Goal: Task Accomplishment & Management: Manage account settings

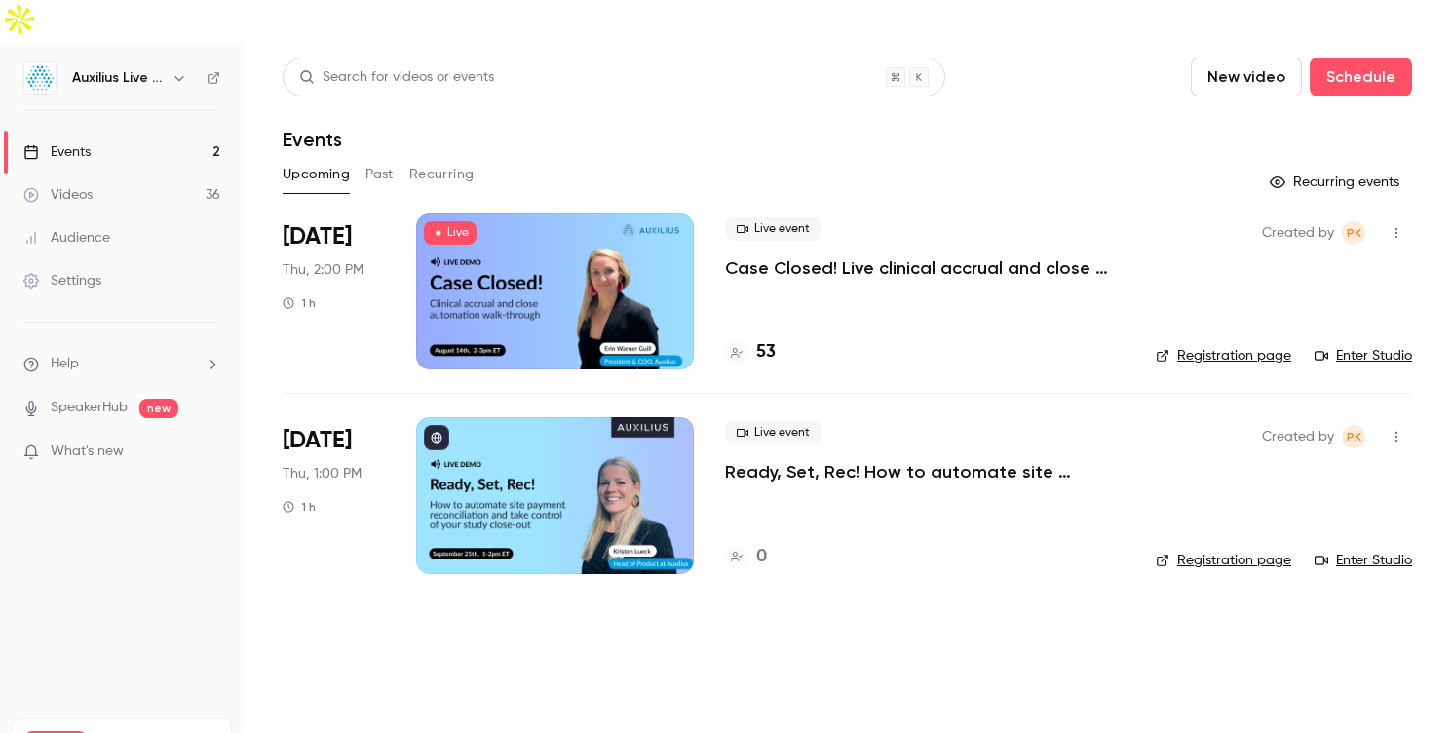
click at [477, 243] on div at bounding box center [555, 291] width 278 height 156
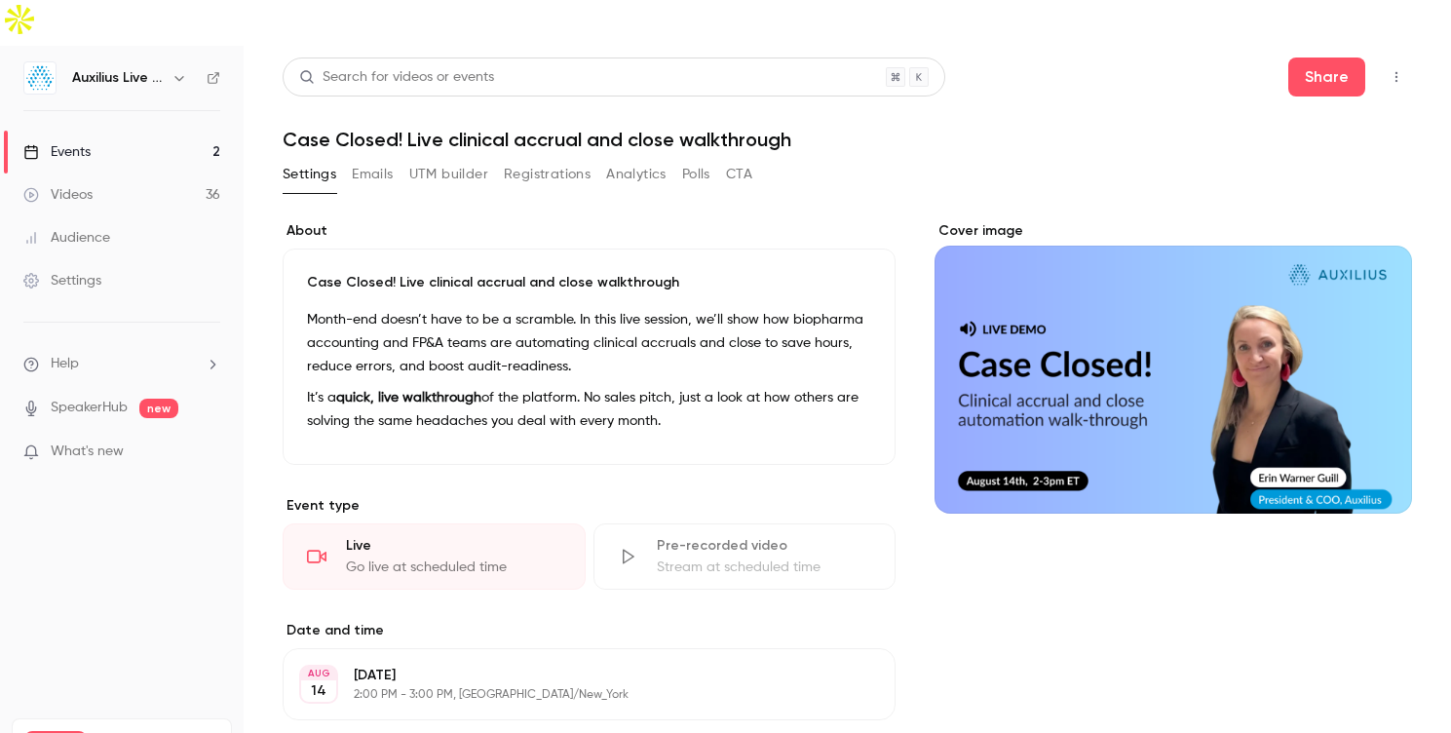
click at [538, 159] on button "Registrations" at bounding box center [547, 174] width 87 height 31
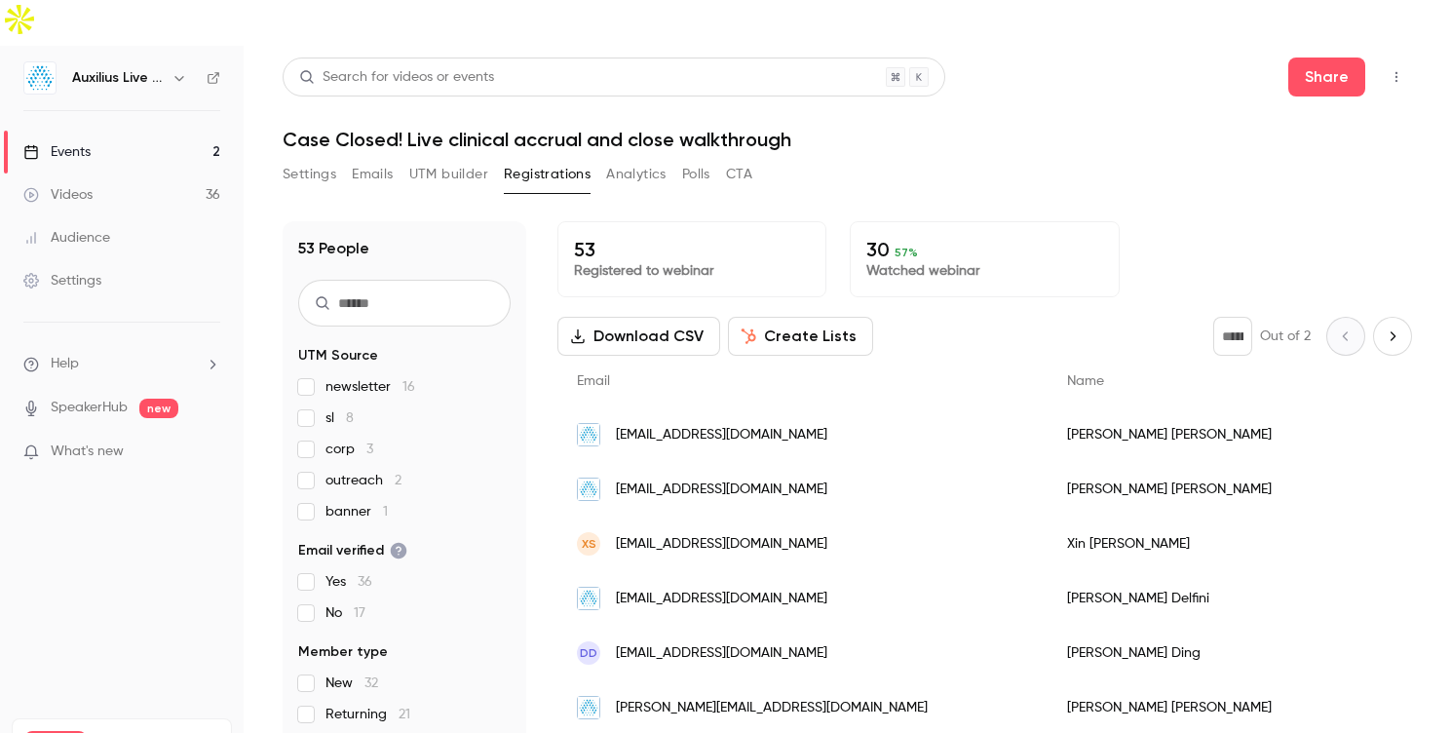
click at [389, 280] on input "text" at bounding box center [404, 303] width 212 height 47
type input "*"
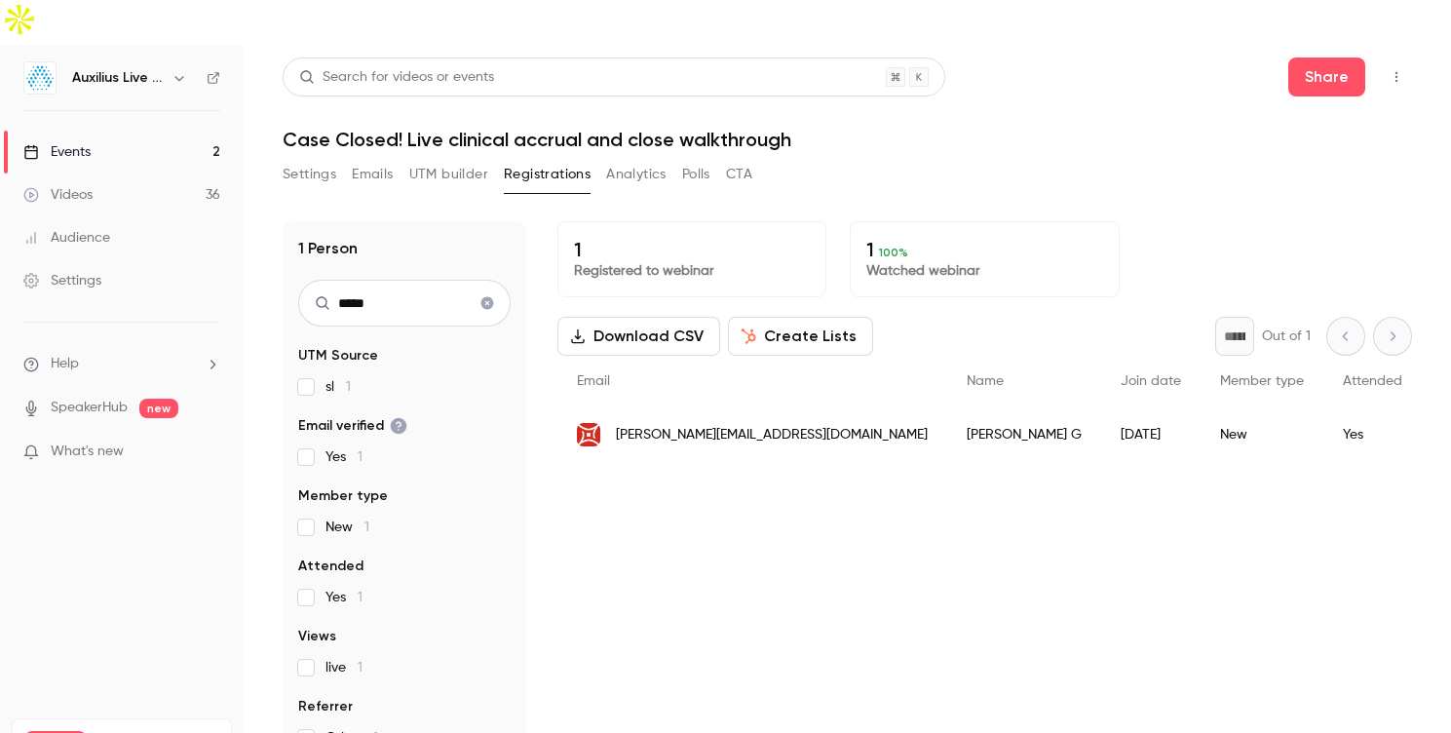
type input "*****"
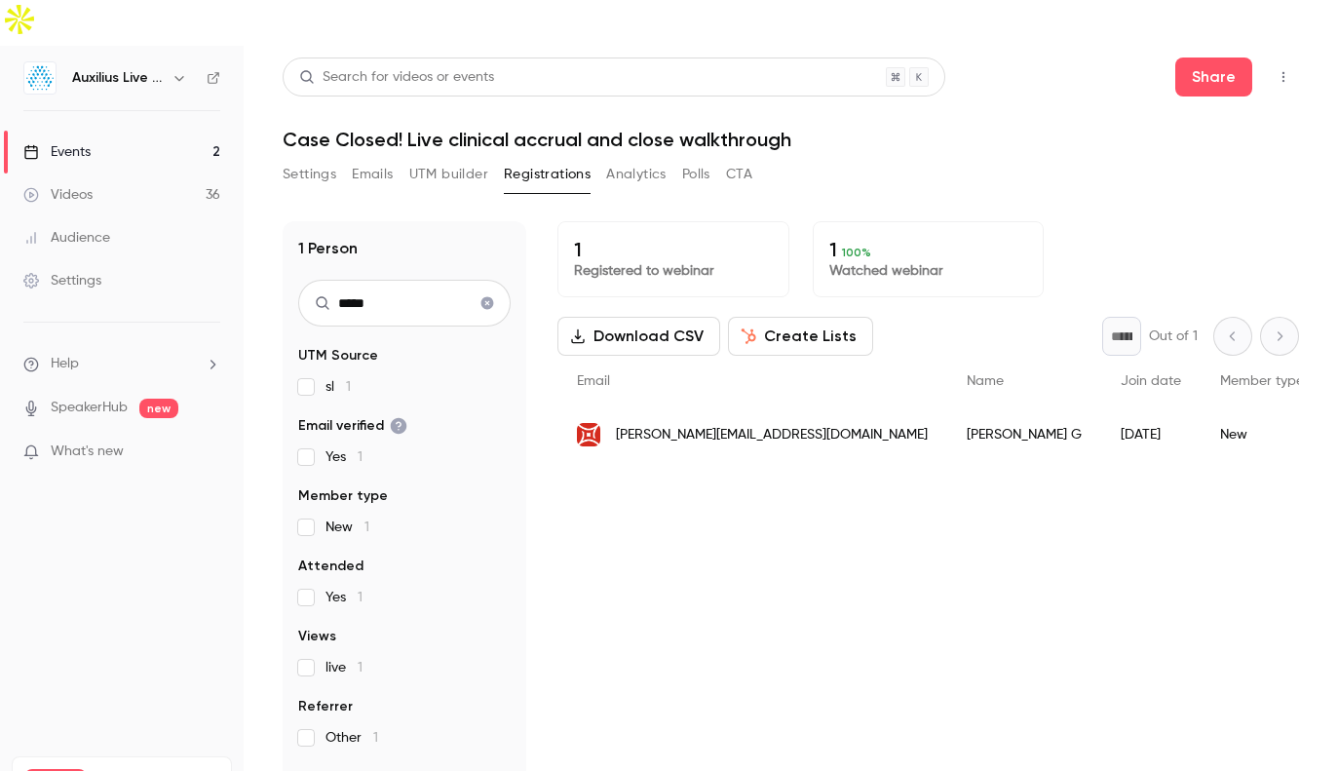
click at [495, 288] on button "Clear search" at bounding box center [487, 303] width 31 height 31
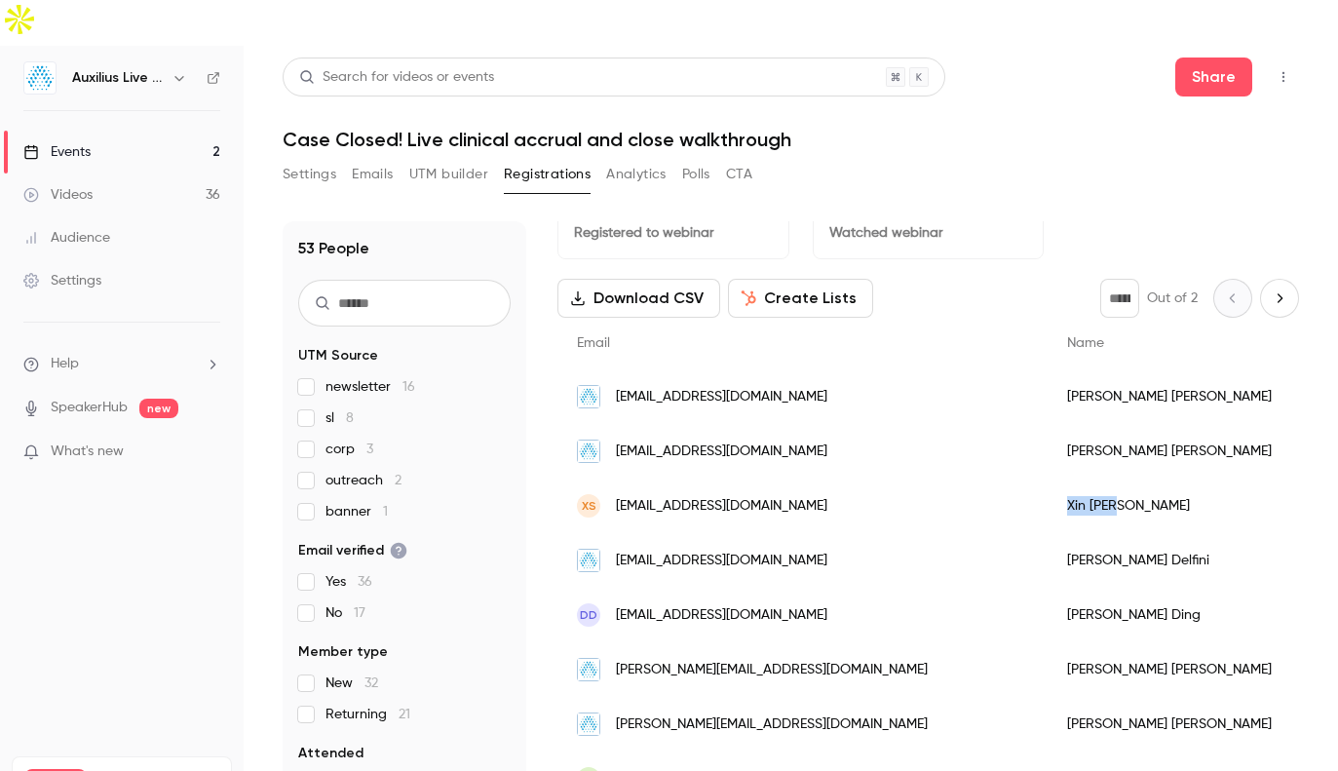
drag, startPoint x: 924, startPoint y: 456, endPoint x: 864, endPoint y: 465, distance: 60.1
click at [1048, 479] on div "[PERSON_NAME]" at bounding box center [1240, 506] width 384 height 55
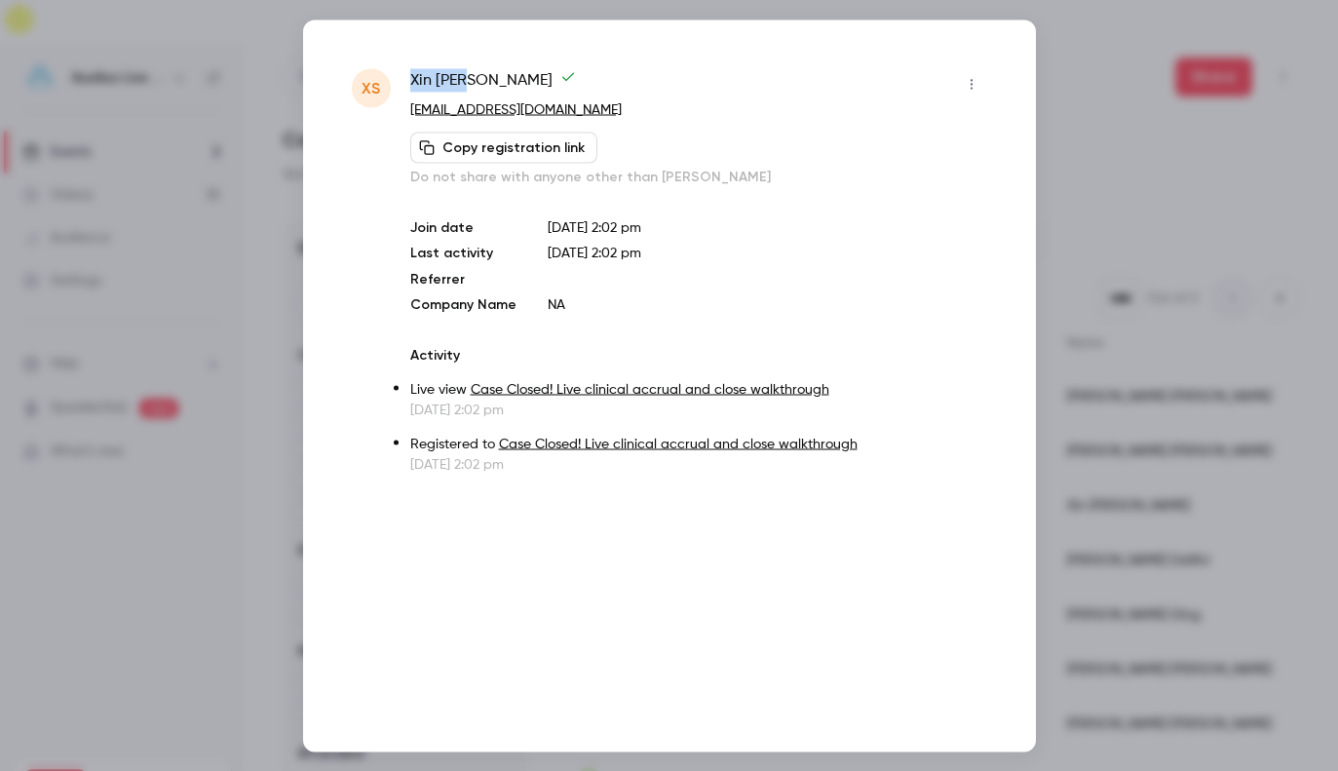
drag, startPoint x: 484, startPoint y: 86, endPoint x: 407, endPoint y: 85, distance: 77.0
click at [407, 85] on div "XS [PERSON_NAME] [EMAIL_ADDRESS][DOMAIN_NAME] Copy registration link Do not sha…" at bounding box center [669, 270] width 635 height 405
copy span "[PERSON_NAME]"
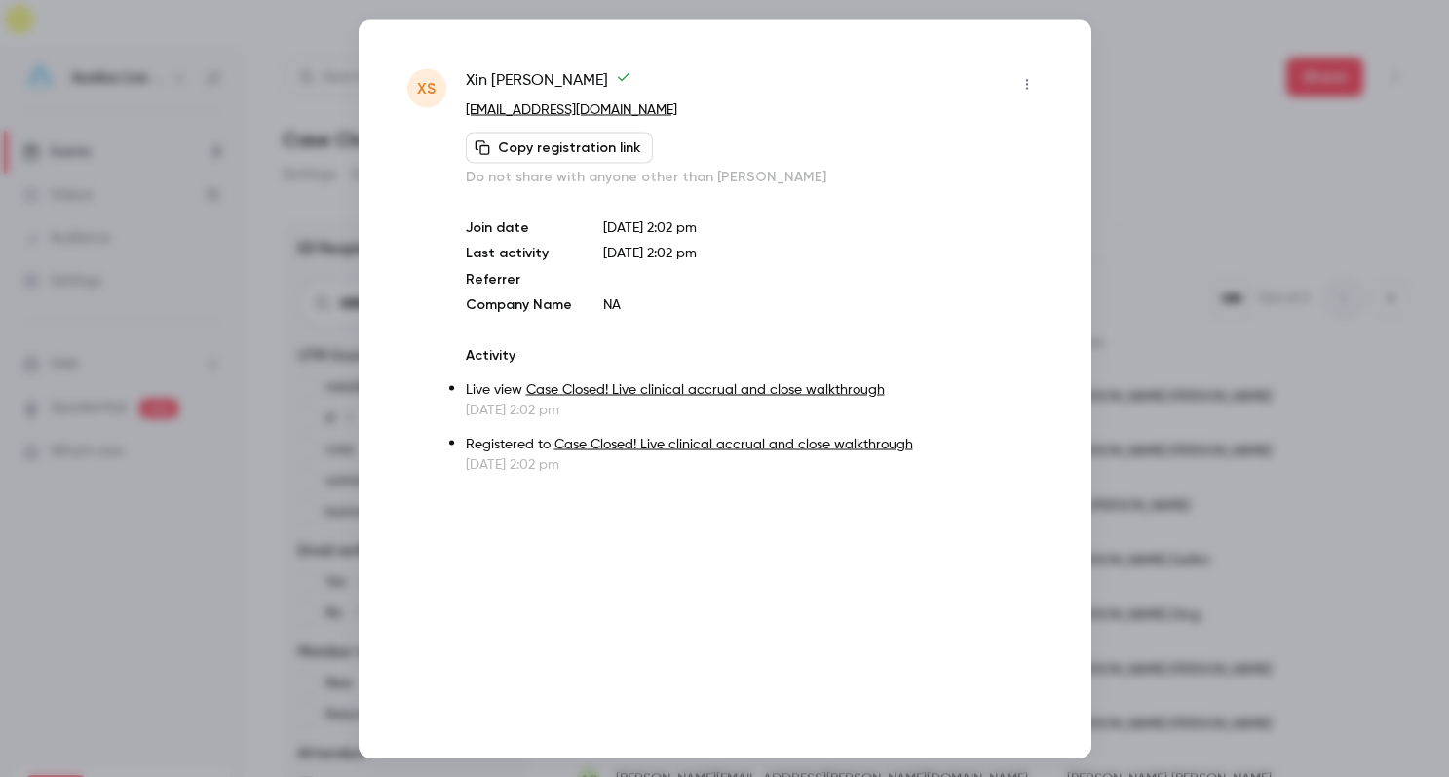
click at [1178, 121] on div at bounding box center [724, 388] width 1449 height 777
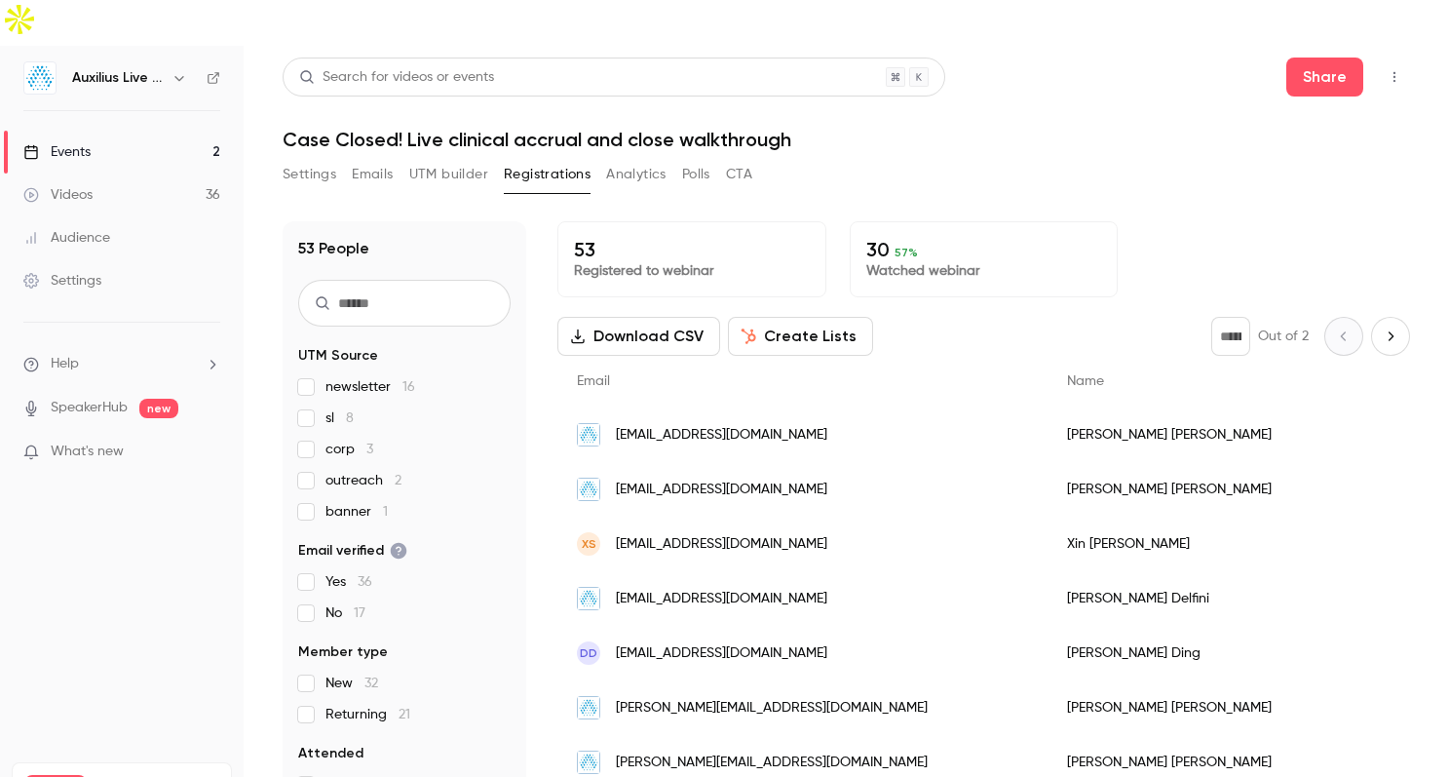
click at [316, 159] on button "Settings" at bounding box center [310, 174] width 54 height 31
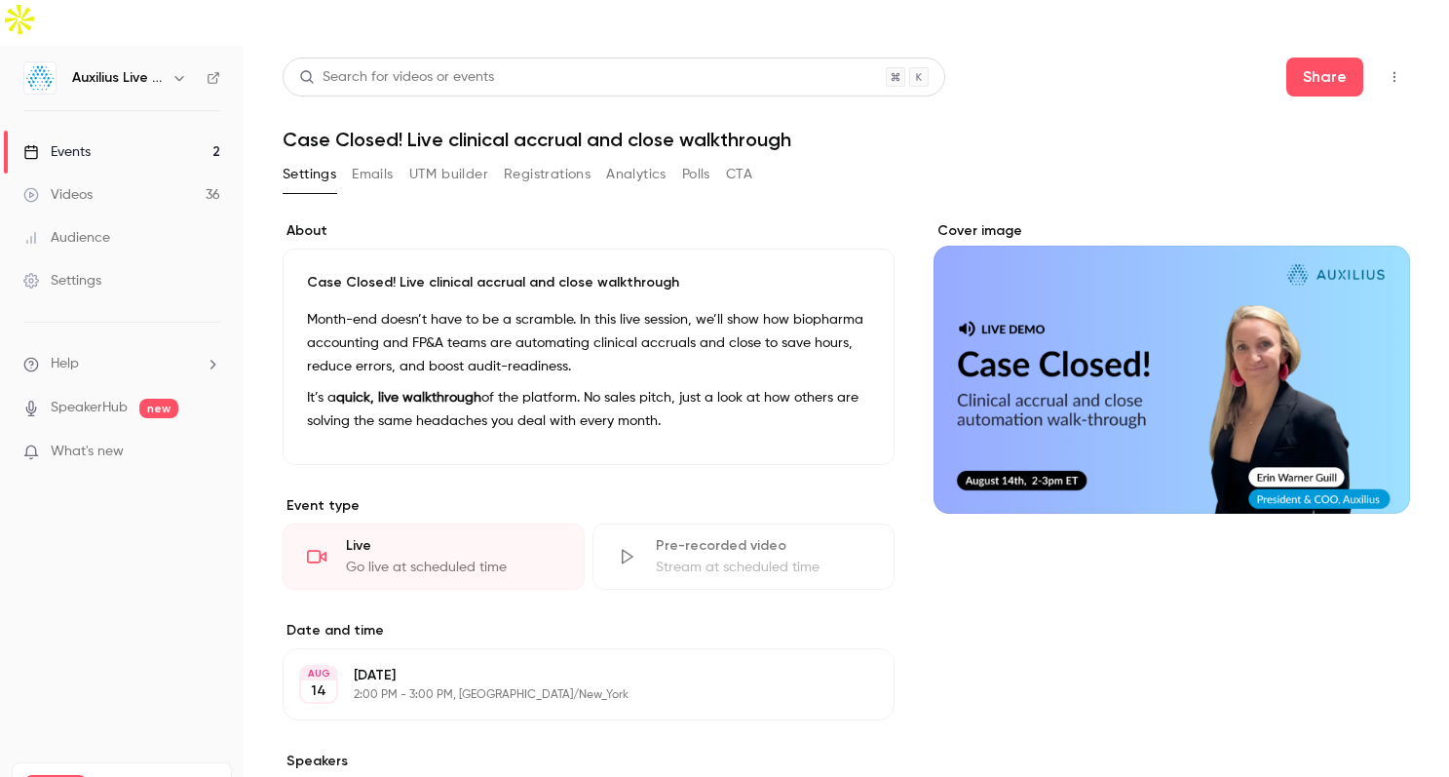
click at [523, 159] on button "Registrations" at bounding box center [547, 174] width 87 height 31
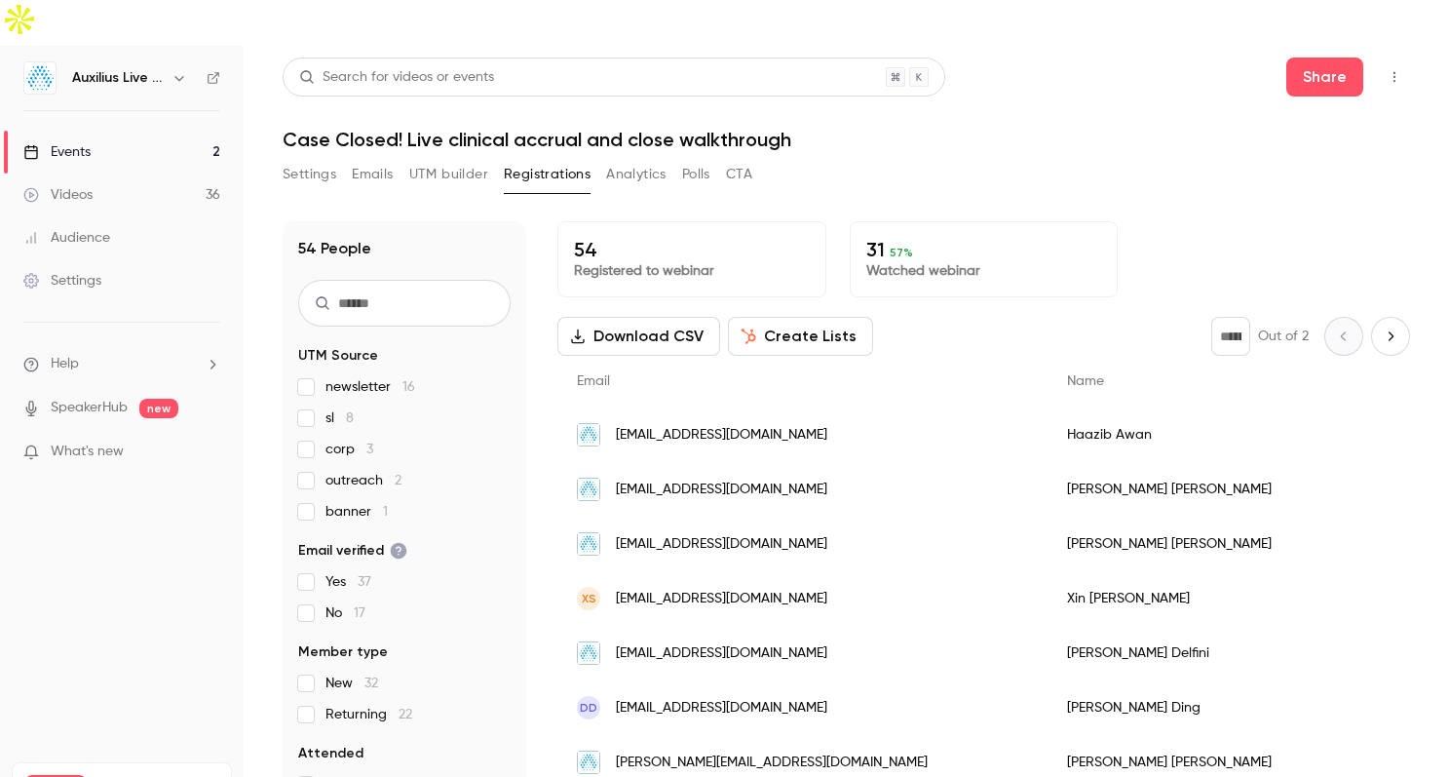
click at [627, 159] on button "Analytics" at bounding box center [636, 174] width 60 height 31
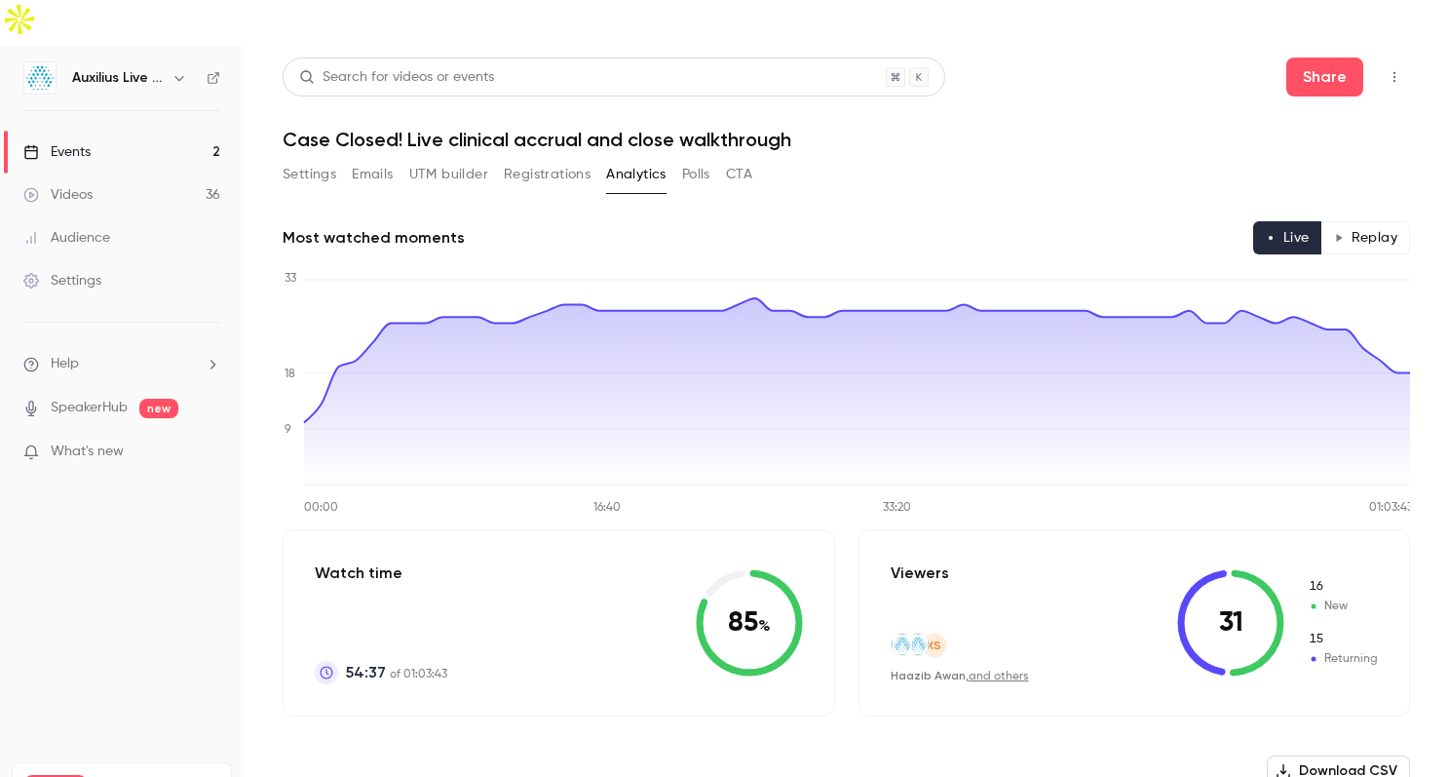
click at [111, 131] on link "Events 2" at bounding box center [122, 152] width 244 height 43
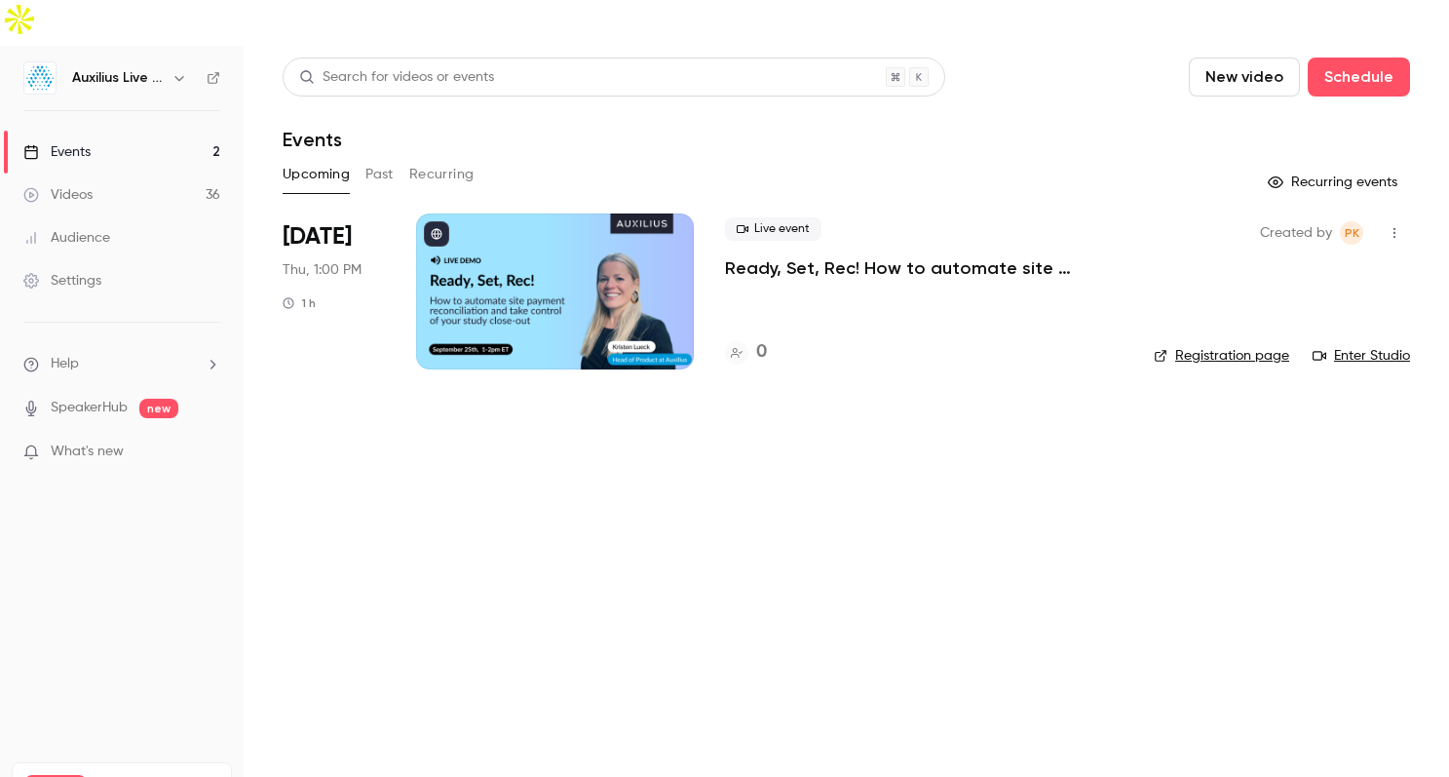
click at [376, 159] on button "Past" at bounding box center [379, 174] width 28 height 31
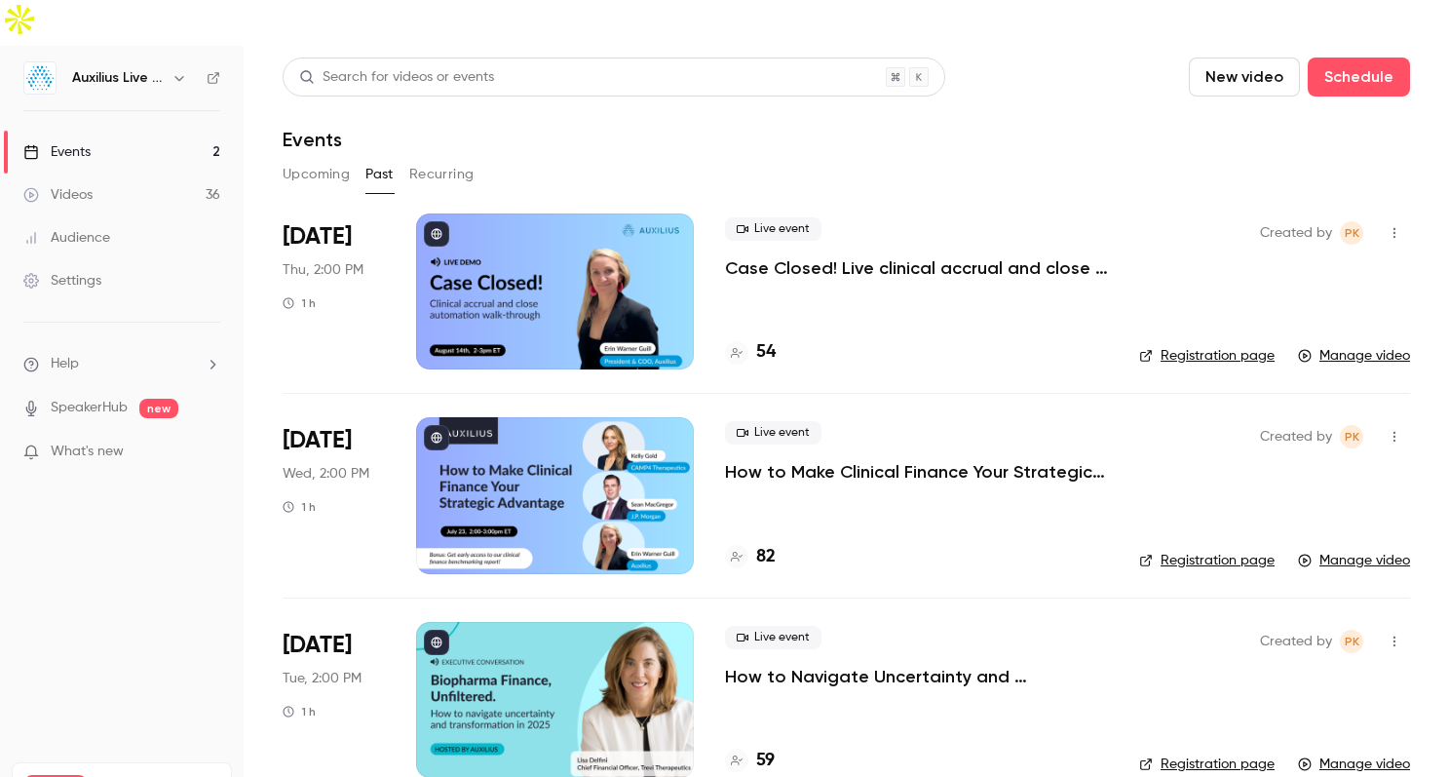
click at [573, 218] on div at bounding box center [555, 291] width 278 height 156
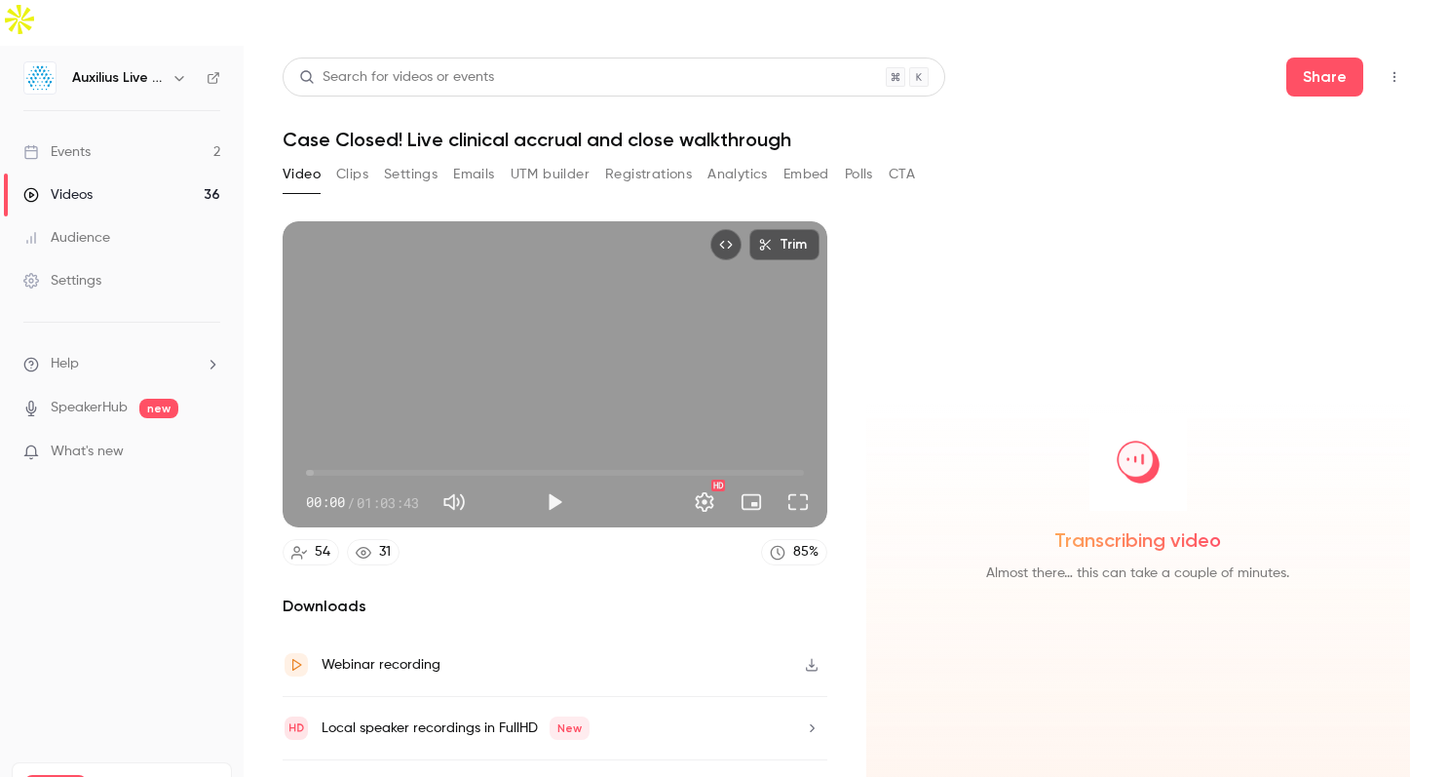
click at [812, 732] on icon "button" at bounding box center [812, 792] width 16 height 14
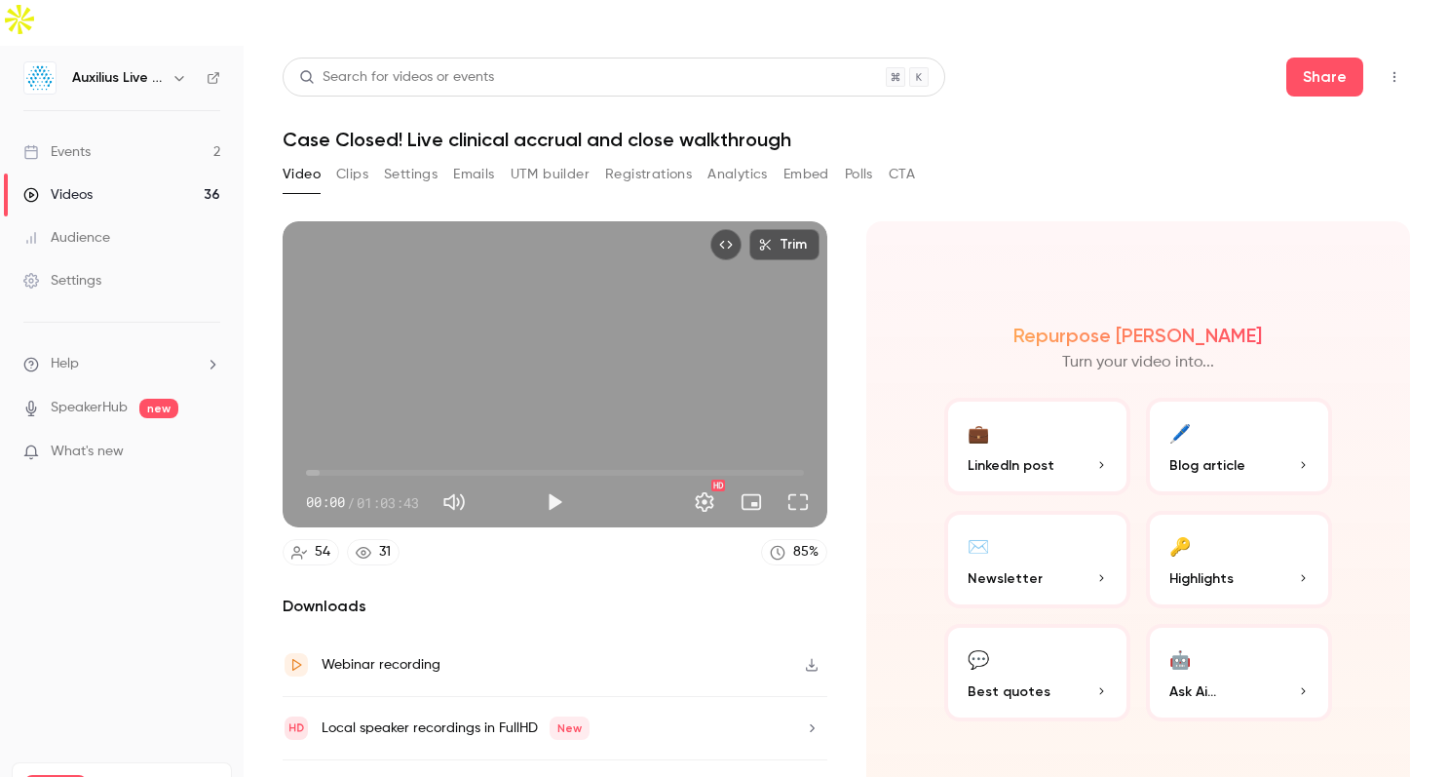
click at [83, 131] on link "Events 2" at bounding box center [122, 152] width 244 height 43
